Goal: Information Seeking & Learning: Learn about a topic

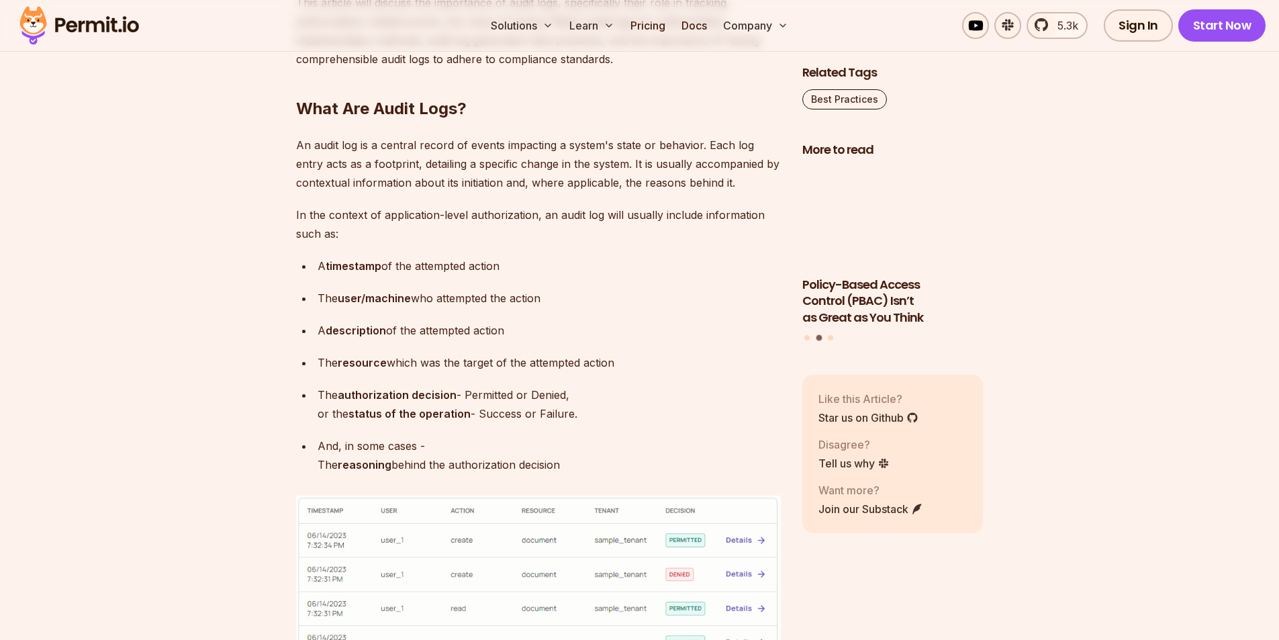
scroll to position [940, 0]
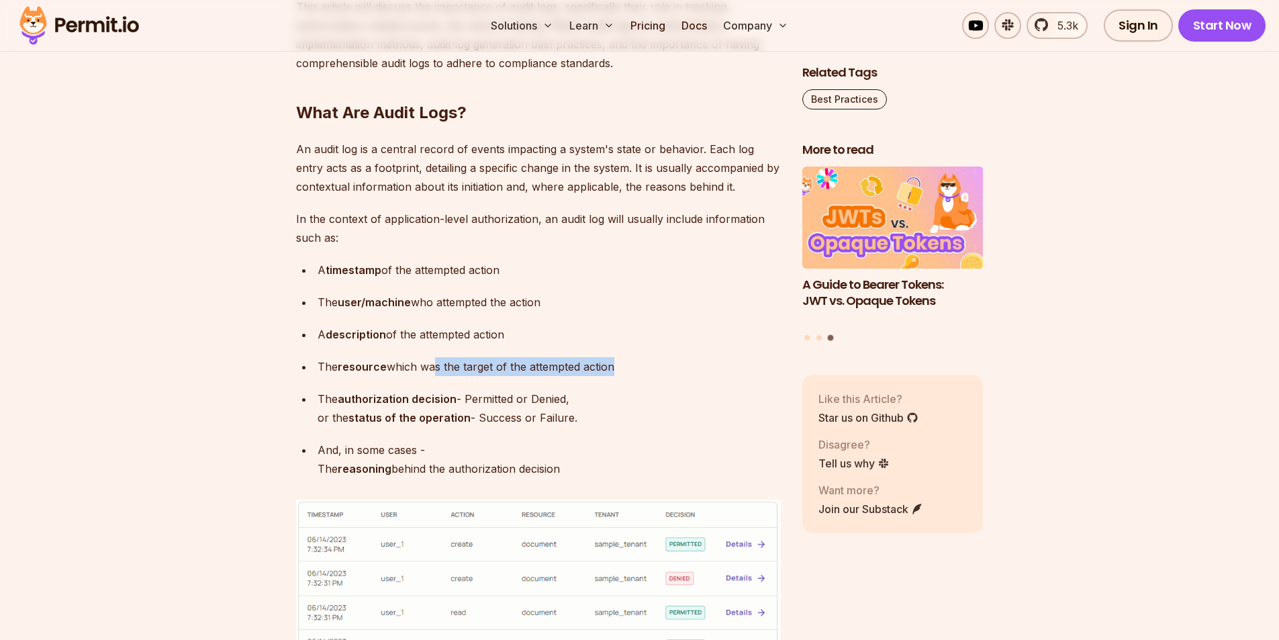
drag, startPoint x: 428, startPoint y: 371, endPoint x: 611, endPoint y: 373, distance: 182.6
click at [611, 373] on p "The resource which was the target of the attempted action" at bounding box center [548, 366] width 463 height 19
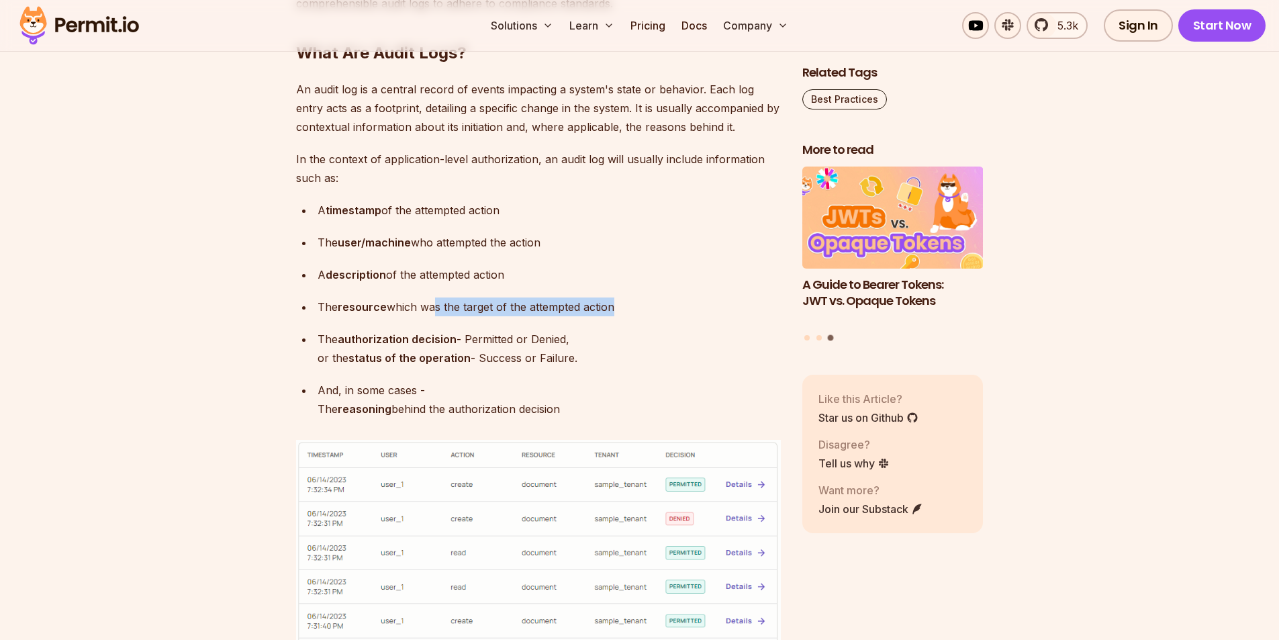
scroll to position [1074, 0]
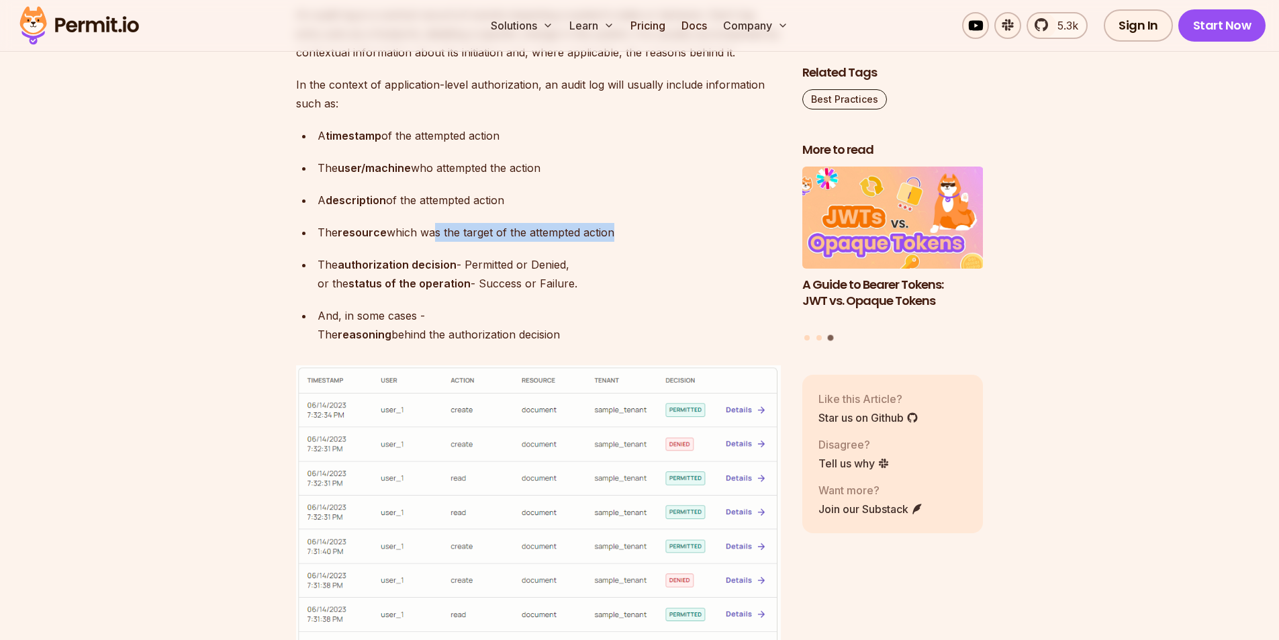
drag, startPoint x: 403, startPoint y: 266, endPoint x: 588, endPoint y: 286, distance: 186.3
click at [588, 286] on p "The authorization decision - Permitted or Denied, or the status of the operatio…" at bounding box center [548, 274] width 463 height 38
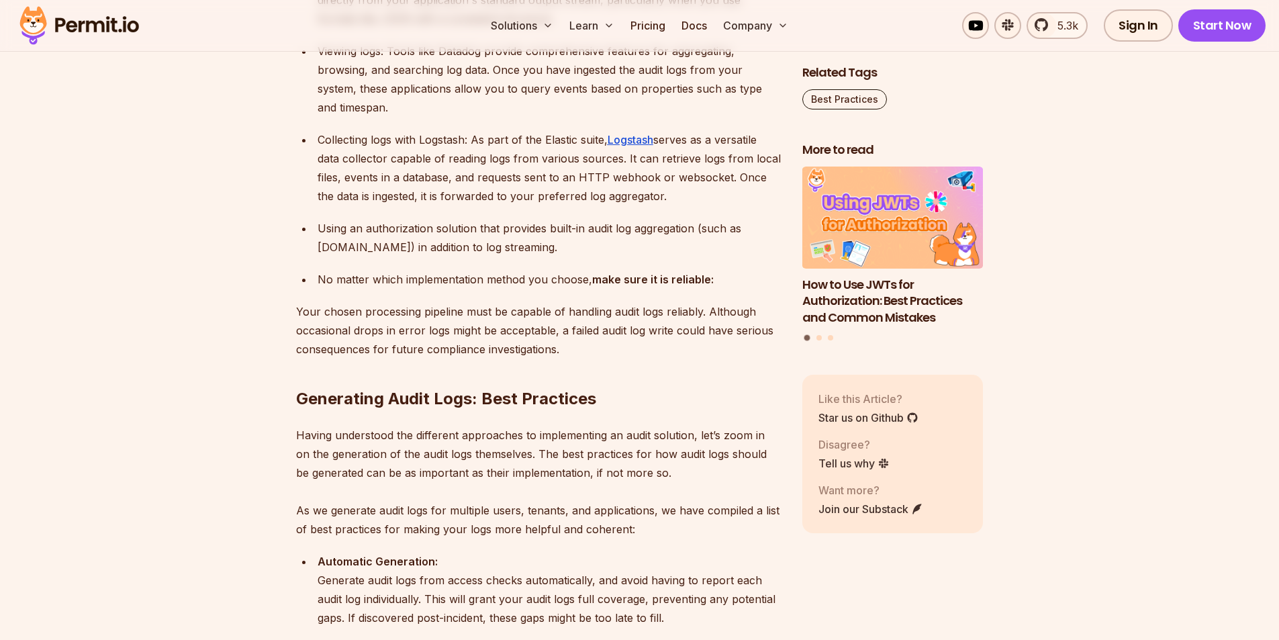
scroll to position [2819, 0]
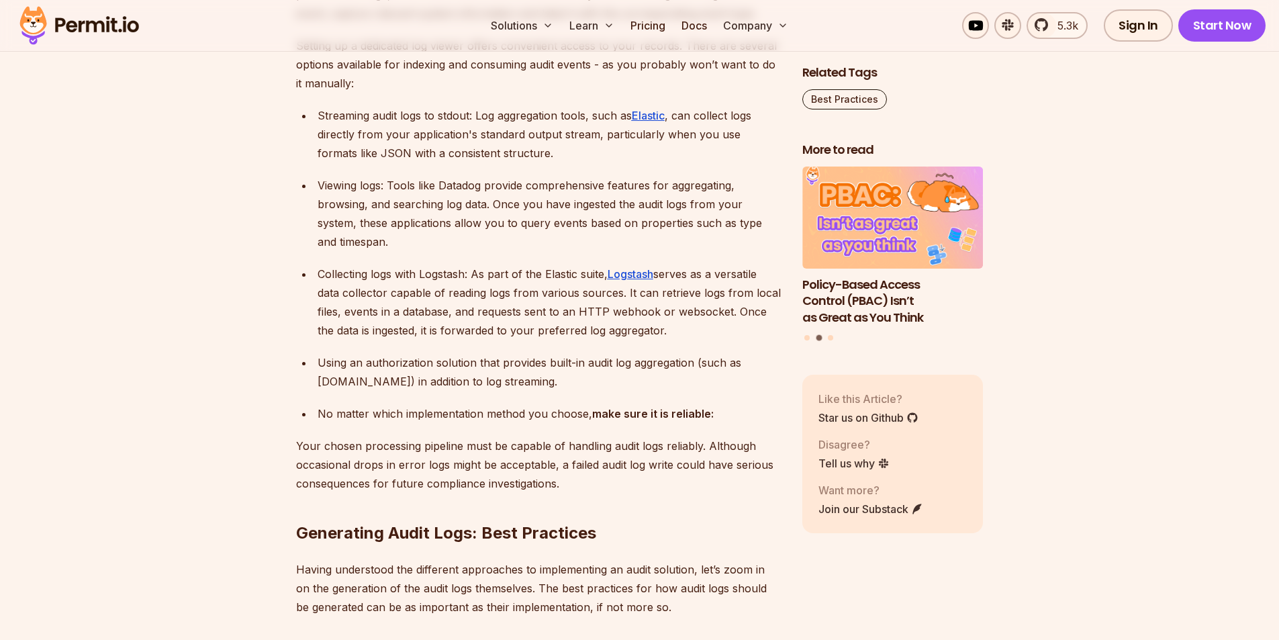
drag, startPoint x: 701, startPoint y: 235, endPoint x: 746, endPoint y: 254, distance: 49.0
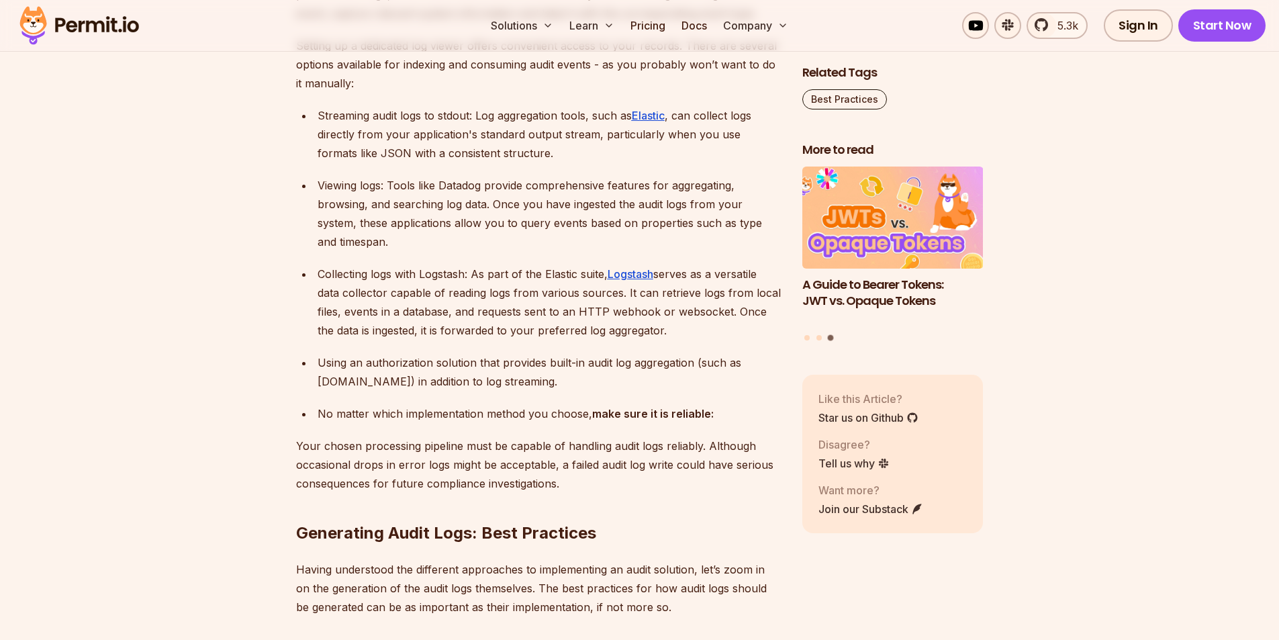
drag, startPoint x: 286, startPoint y: 228, endPoint x: 761, endPoint y: 247, distance: 475.6
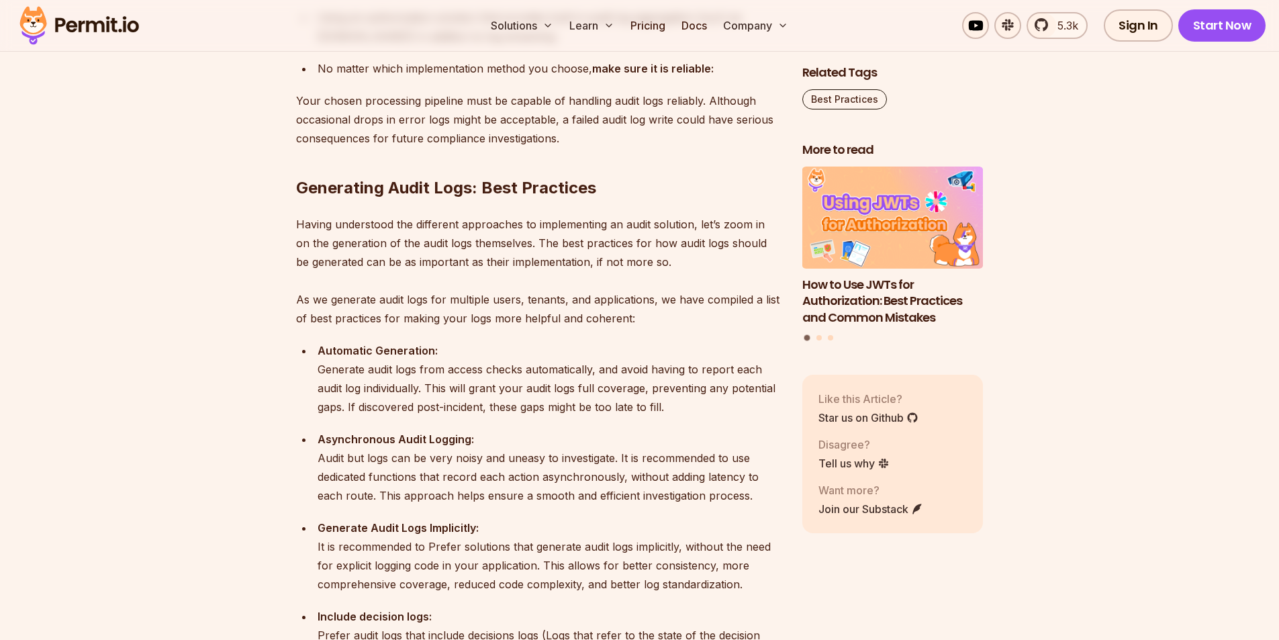
scroll to position [3155, 0]
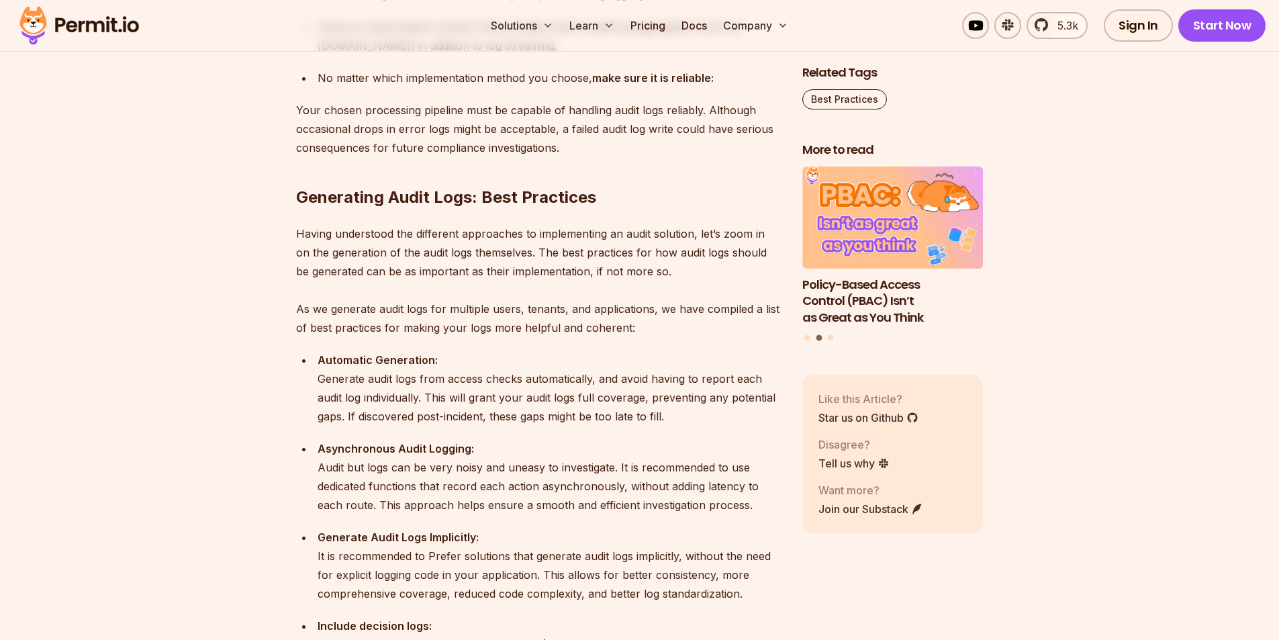
drag, startPoint x: 530, startPoint y: 403, endPoint x: 690, endPoint y: 450, distance: 166.7
drag, startPoint x: 460, startPoint y: 422, endPoint x: 613, endPoint y: 436, distance: 153.7
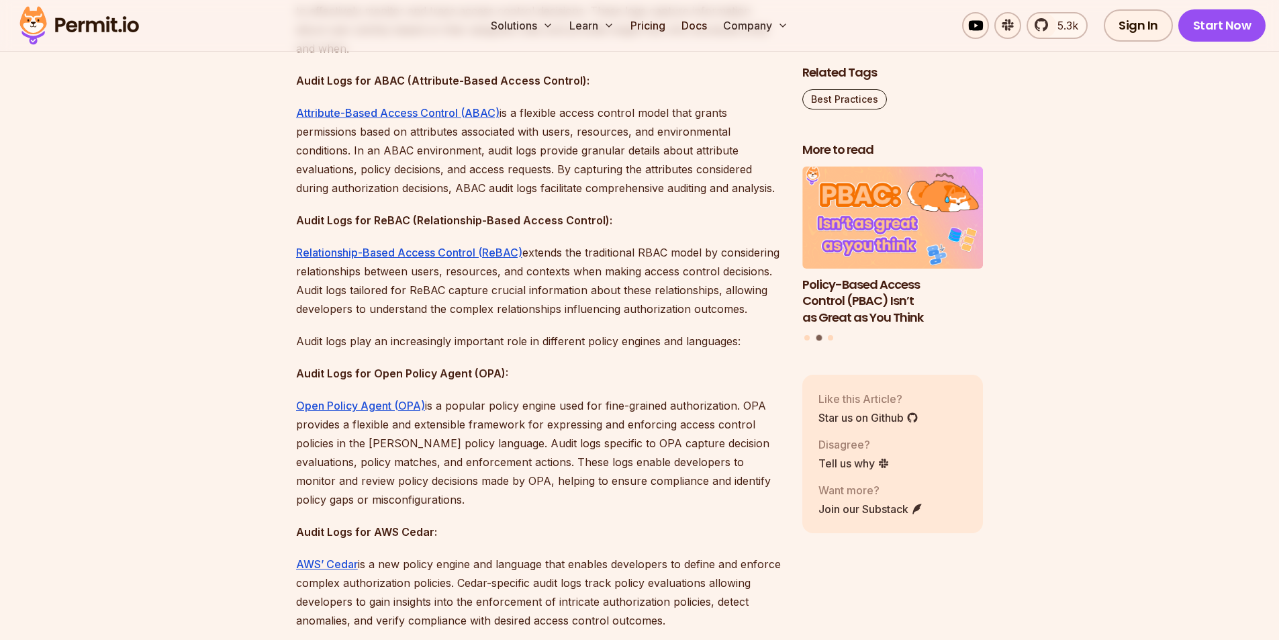
scroll to position [4430, 0]
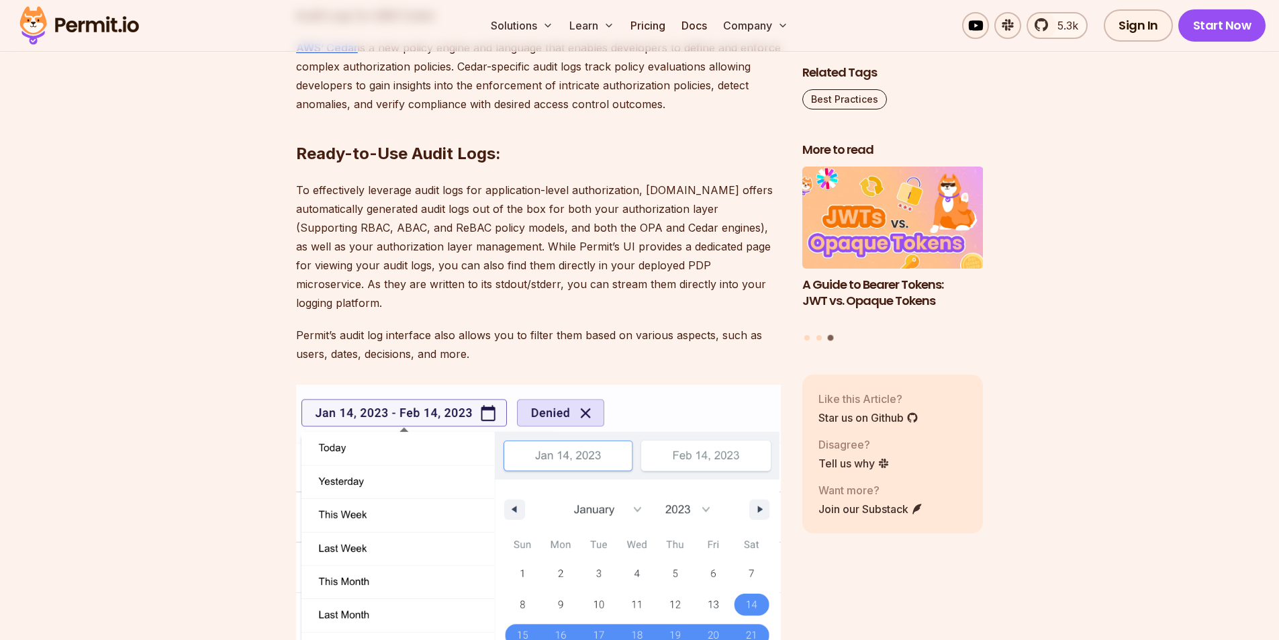
scroll to position [5034, 0]
drag, startPoint x: 581, startPoint y: 213, endPoint x: 567, endPoint y: 293, distance: 81.8
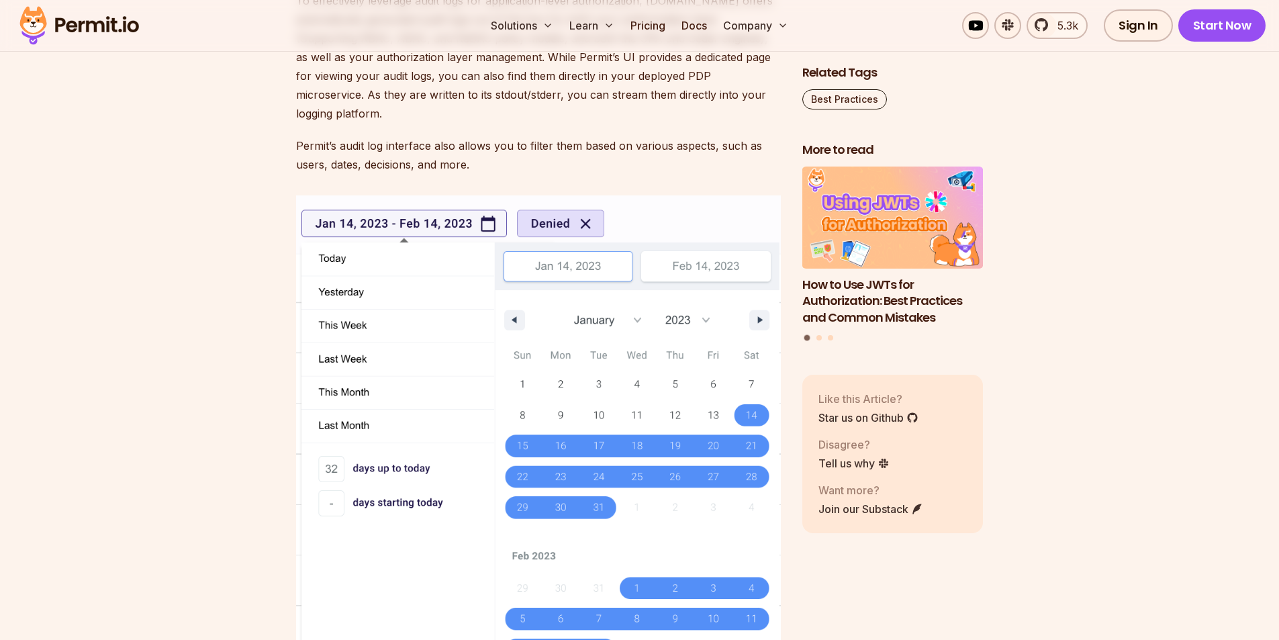
scroll to position [5101, 0]
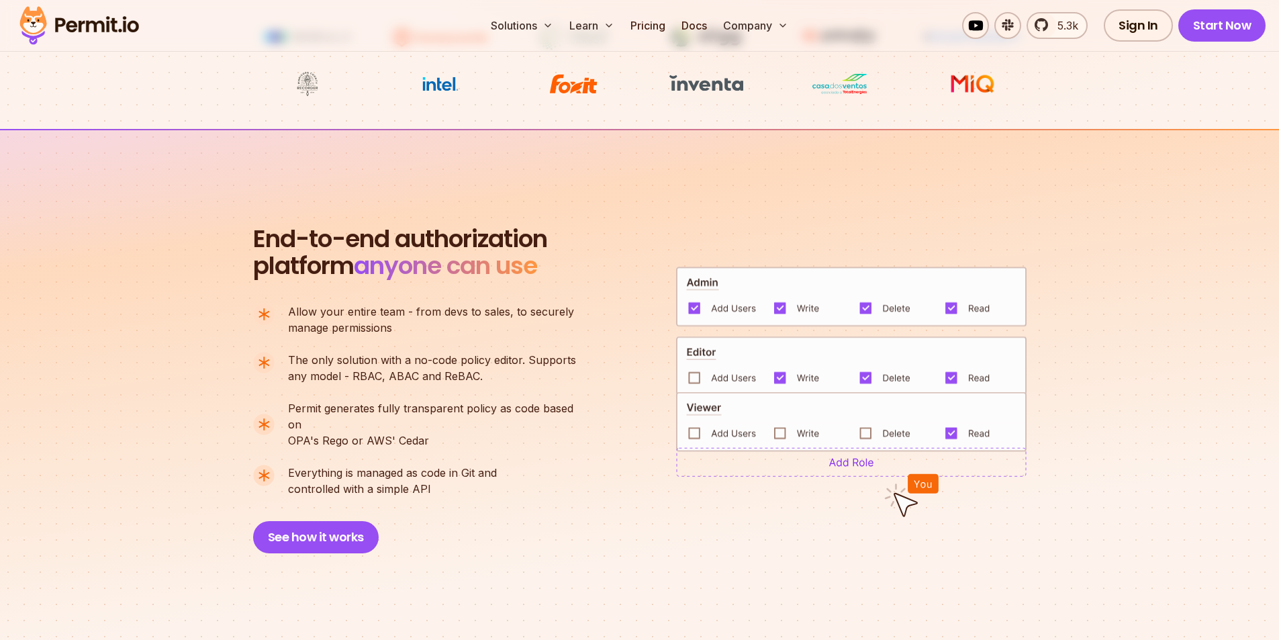
scroll to position [1007, 0]
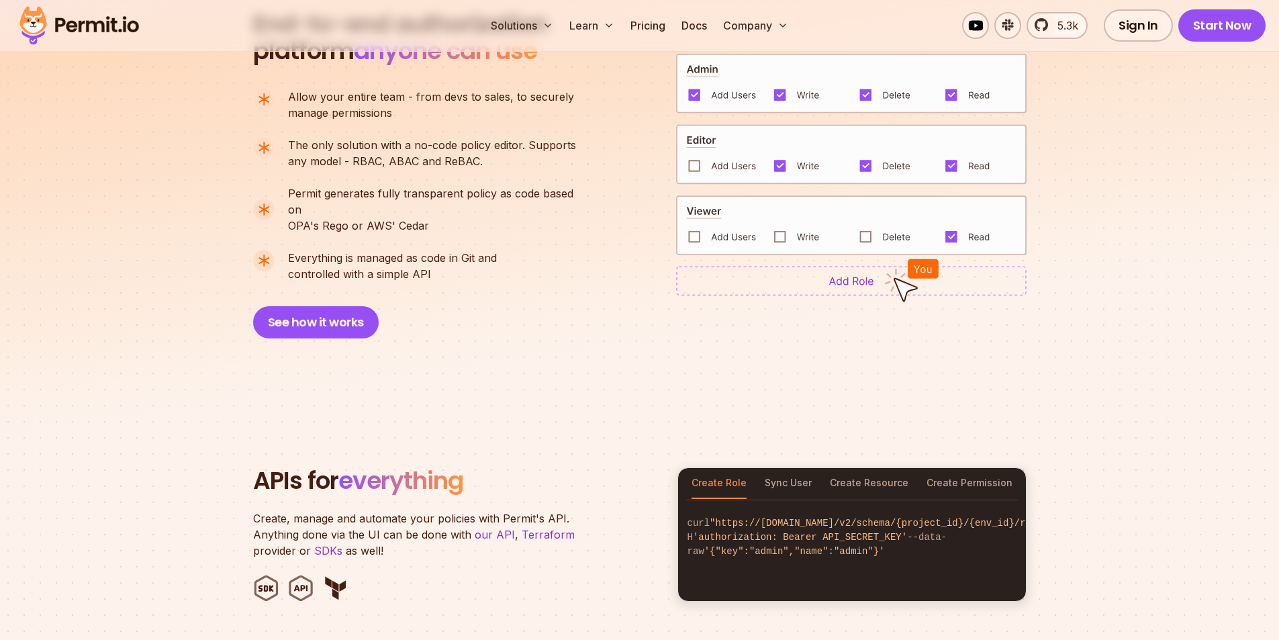
click at [301, 207] on p "Permit generates fully transparent policy as code based on OPA's Rego or AWS' C…" at bounding box center [437, 209] width 299 height 48
click at [364, 162] on p "The only solution with a no-code policy editor. Supports any model - RBAC, ABAC…" at bounding box center [432, 153] width 288 height 32
click at [414, 162] on p "The only solution with a no-code policy editor. Supports any model - RBAC, ABAC…" at bounding box center [432, 153] width 288 height 32
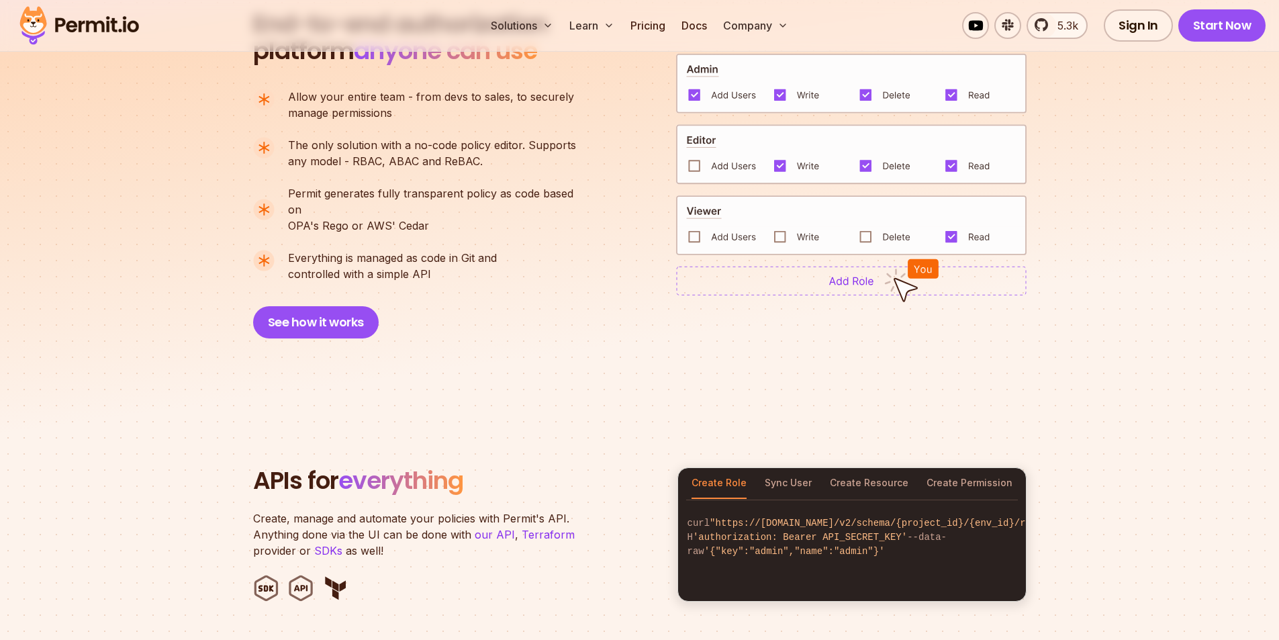
click at [446, 160] on p "The only solution with a no-code policy editor. Supports any model - RBAC, ABAC…" at bounding box center [432, 153] width 288 height 32
click at [370, 169] on ul "Allow your entire team - from devs to sales, to securely manage permissions The…" at bounding box center [420, 185] width 334 height 193
click at [393, 165] on p "The only solution with a no-code policy editor. Supports any model - RBAC, ABAC…" at bounding box center [432, 153] width 288 height 32
click at [525, 154] on p "The only solution with a no-code policy editor. Supports any model - RBAC, ABAC…" at bounding box center [432, 153] width 288 height 32
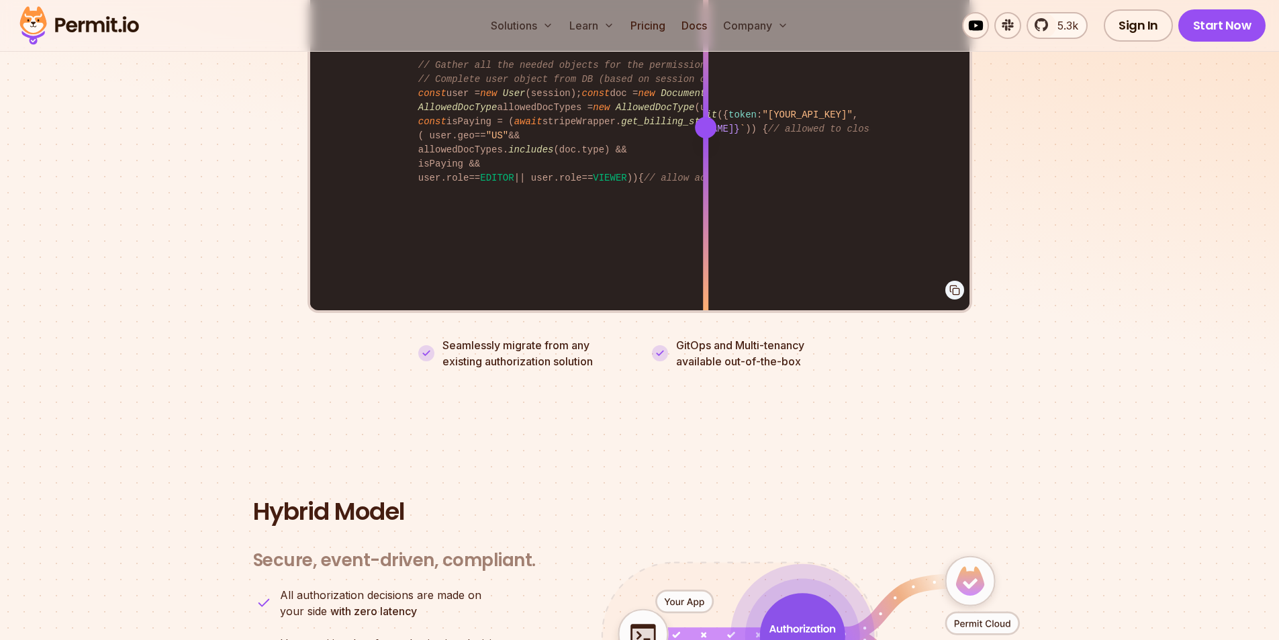
scroll to position [3020, 0]
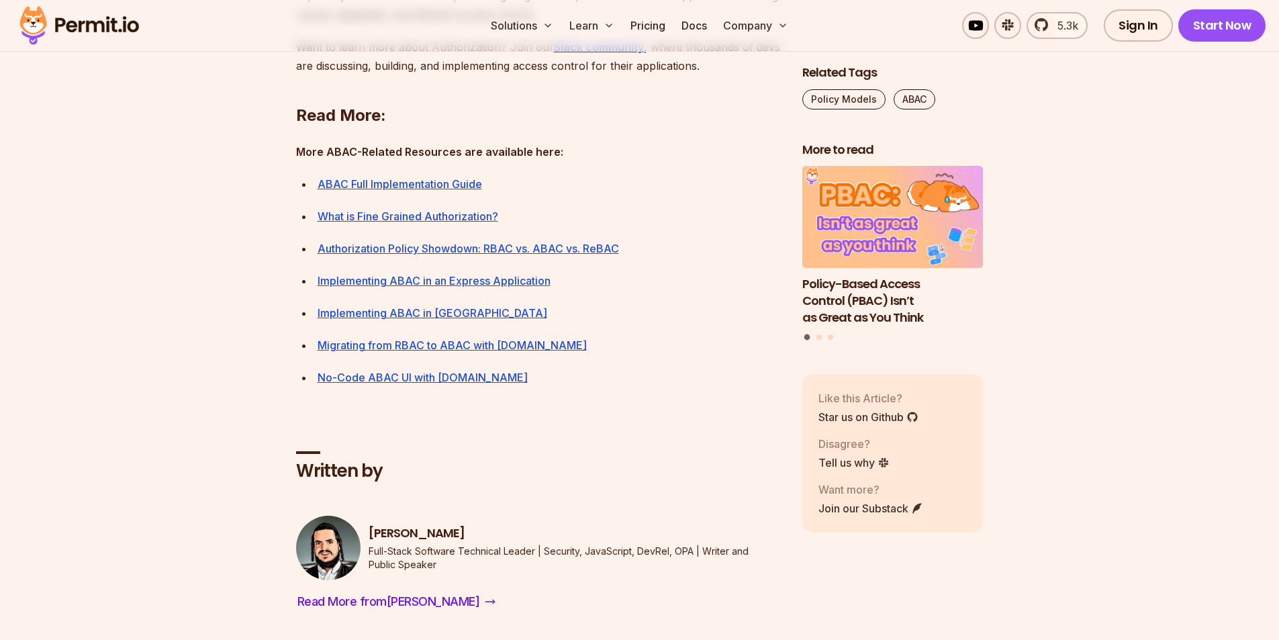
scroll to position [6041, 0]
